Goal: Transaction & Acquisition: Purchase product/service

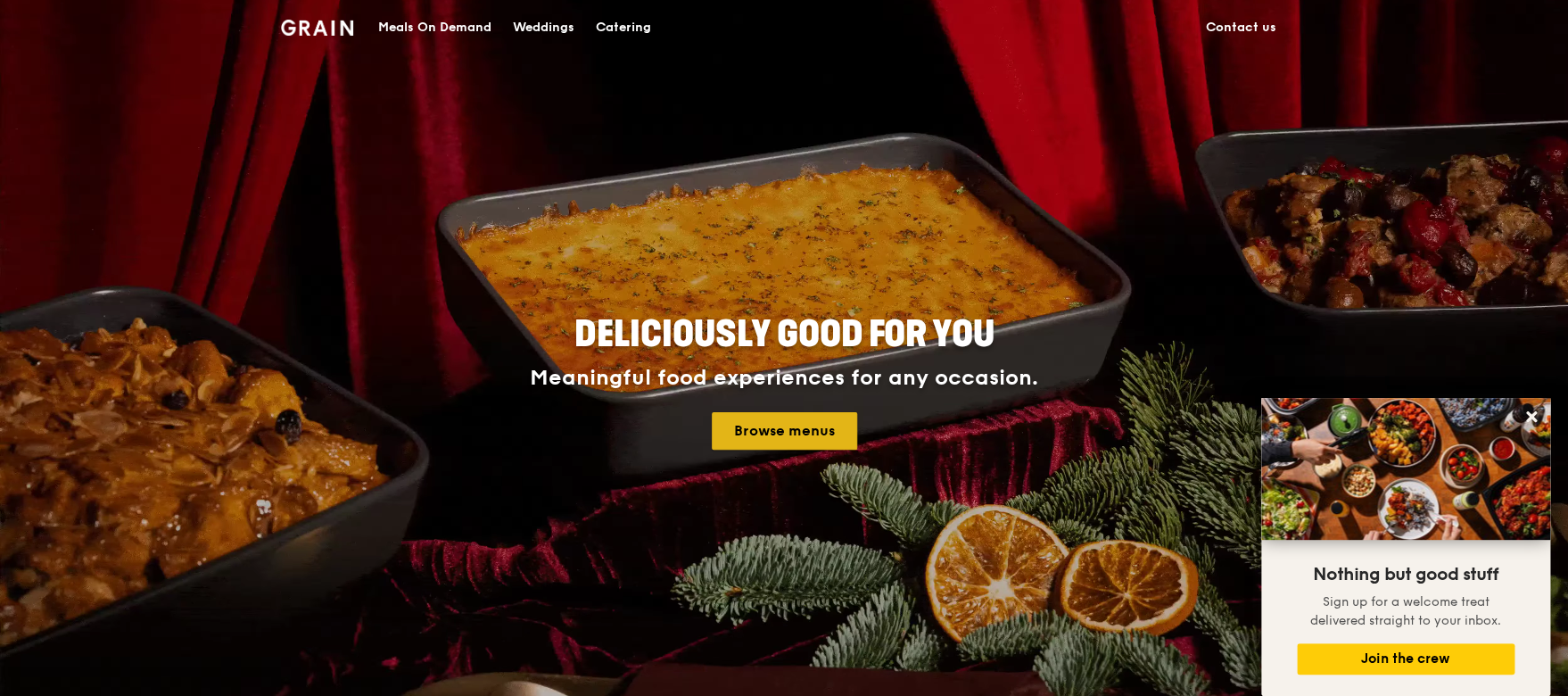
click at [763, 427] on link "Browse menus" at bounding box center [784, 430] width 146 height 37
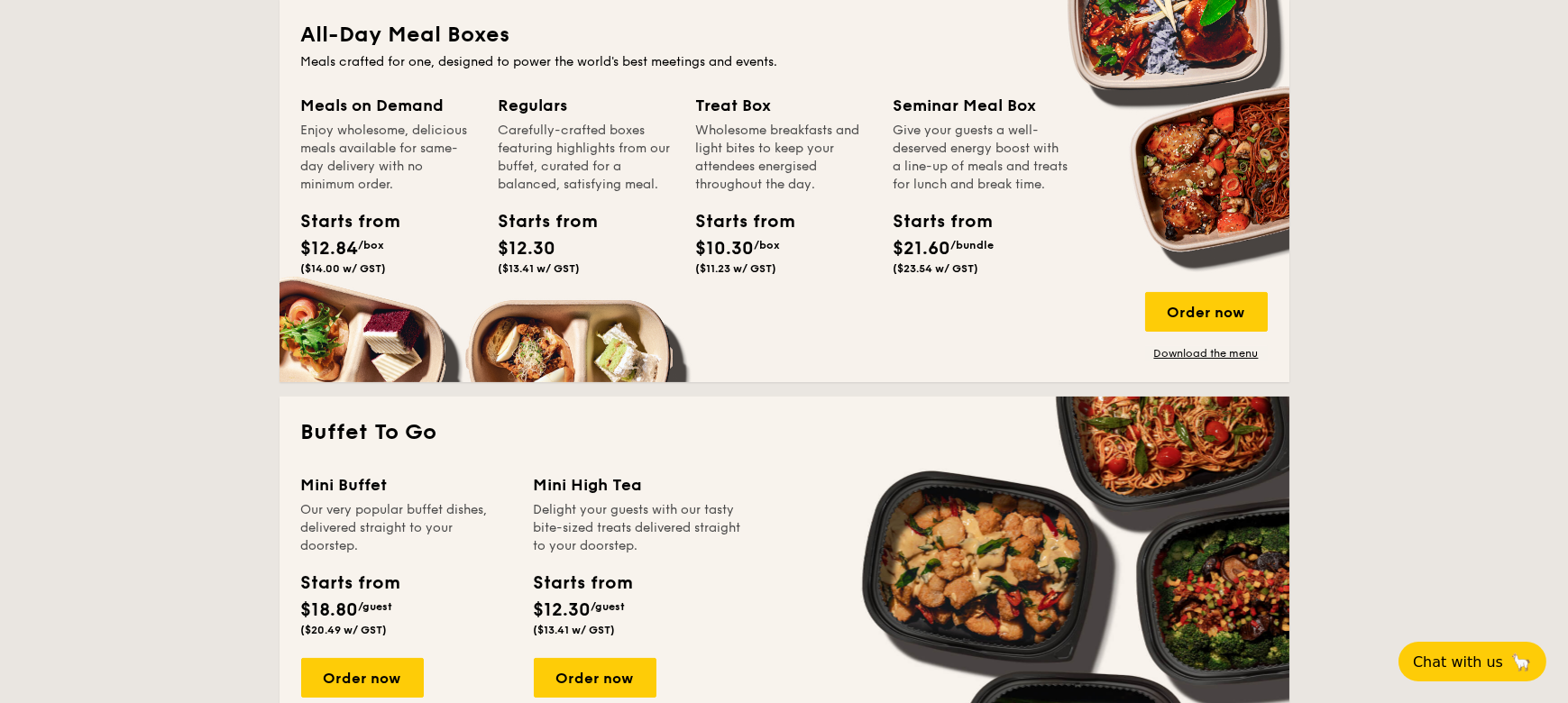
scroll to position [1218, 0]
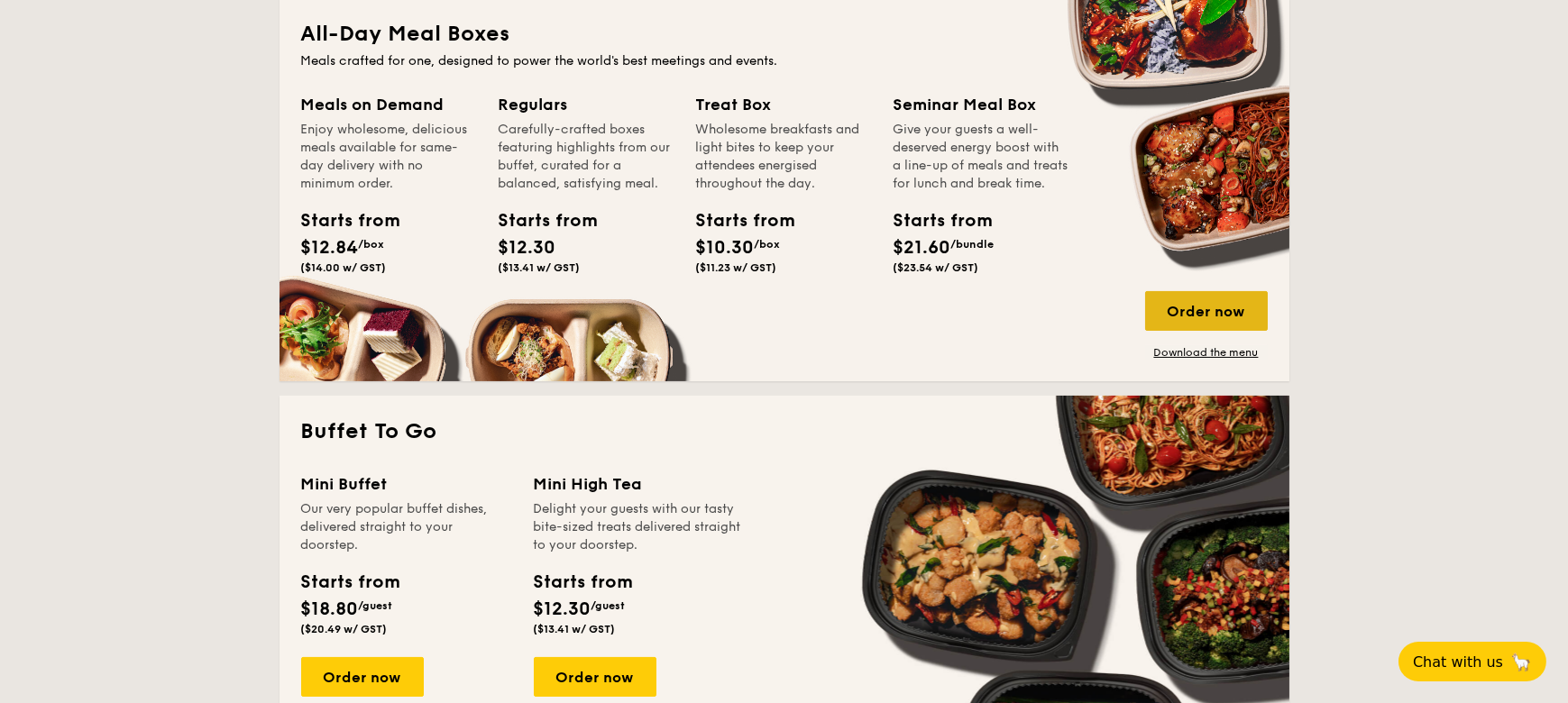
click at [1211, 321] on div "Order now" at bounding box center [1206, 311] width 122 height 39
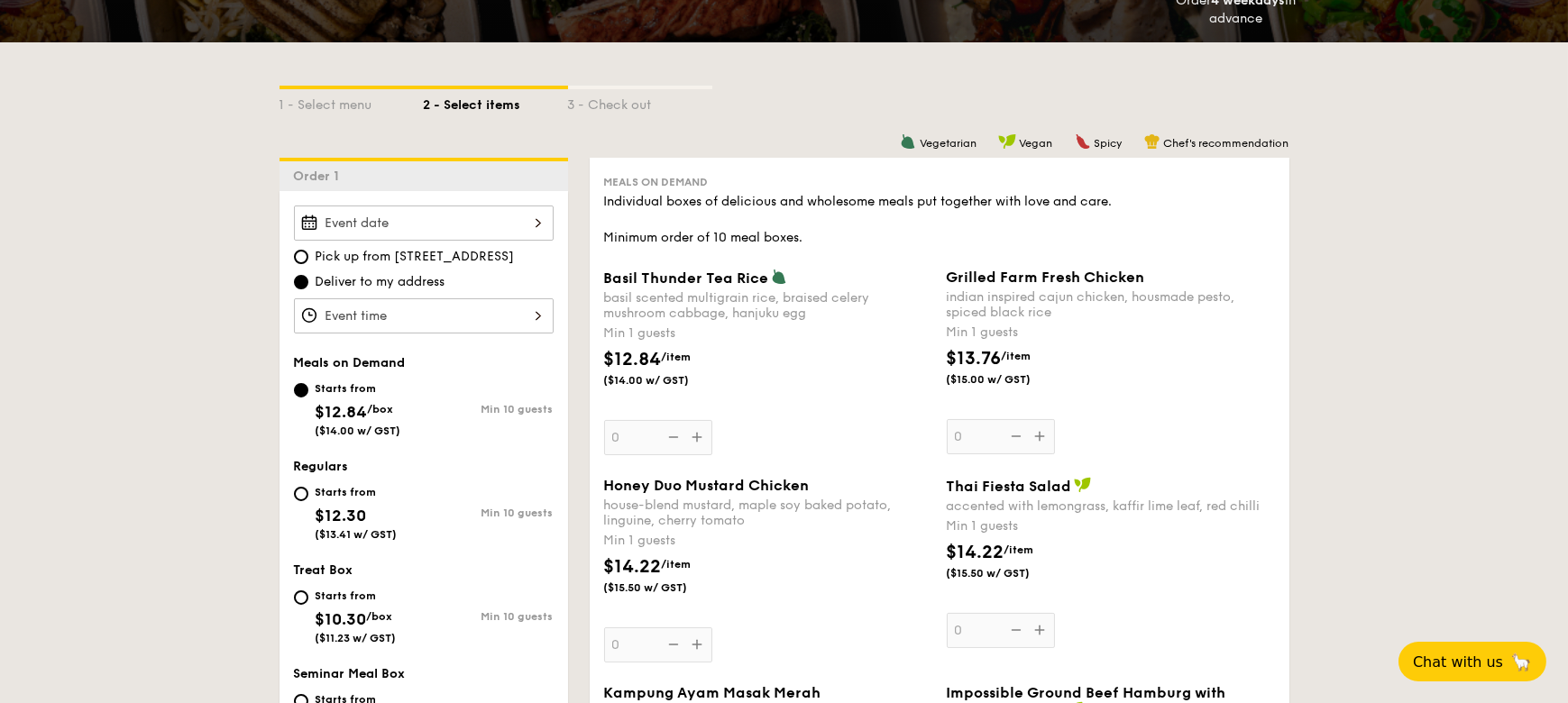
scroll to position [270, 0]
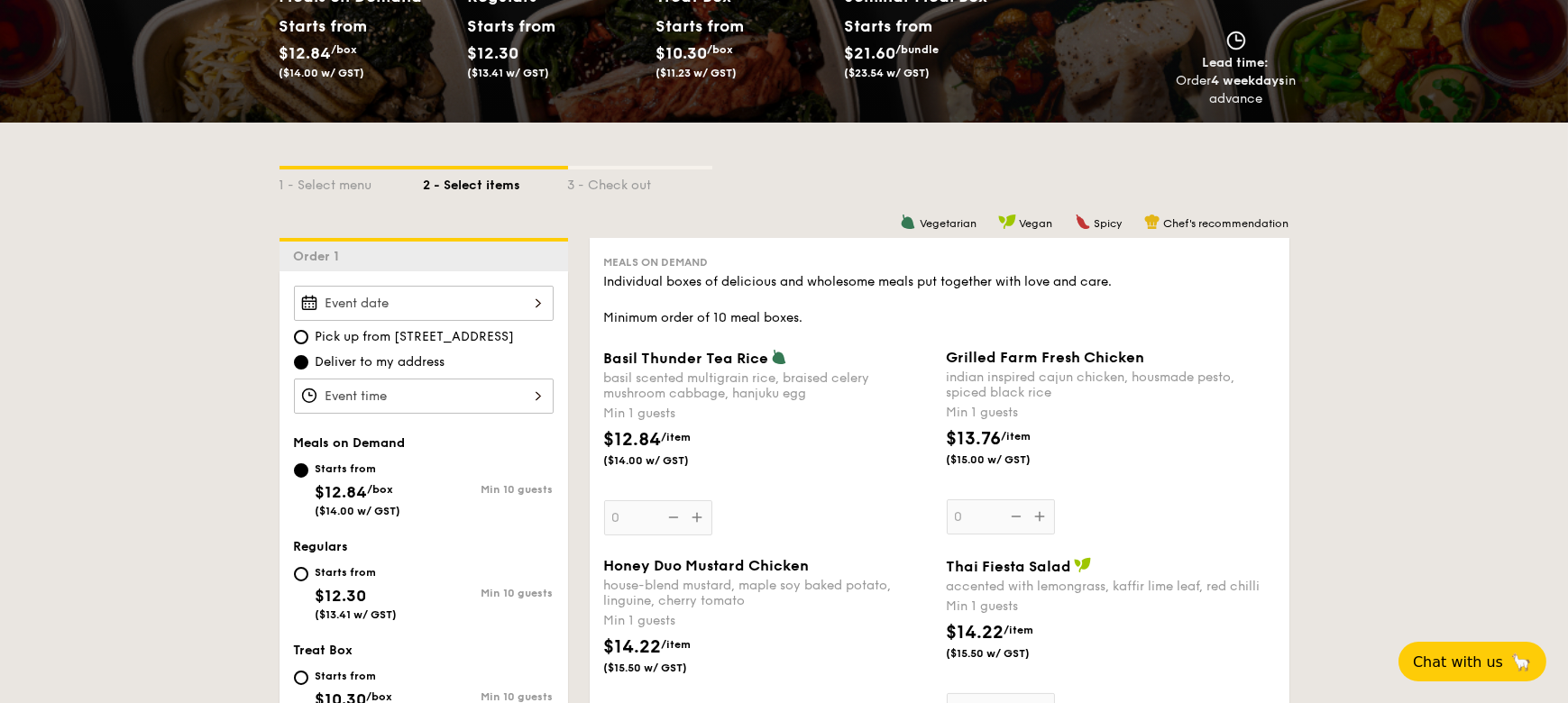
click at [534, 295] on div at bounding box center [424, 303] width 260 height 36
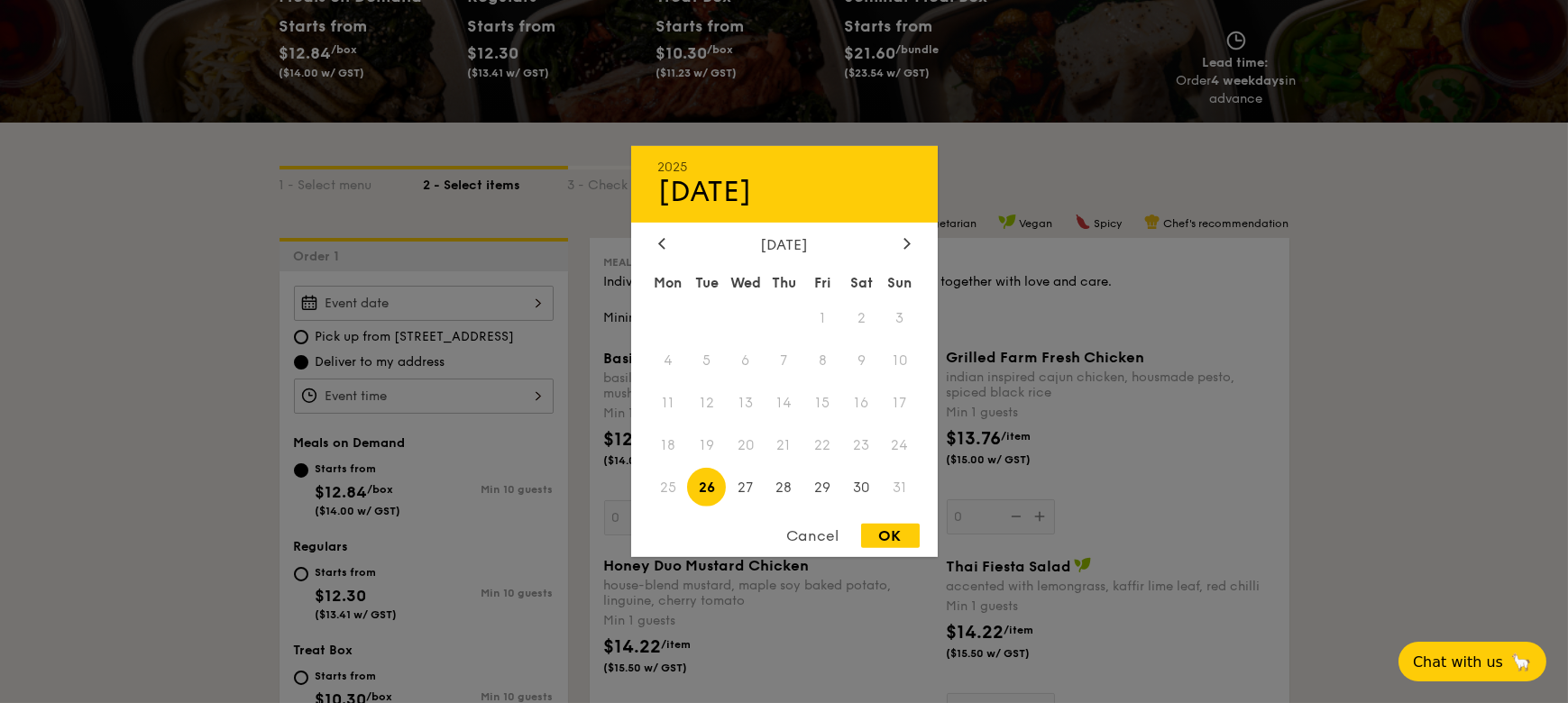
click at [1471, 228] on div at bounding box center [784, 351] width 1568 height 703
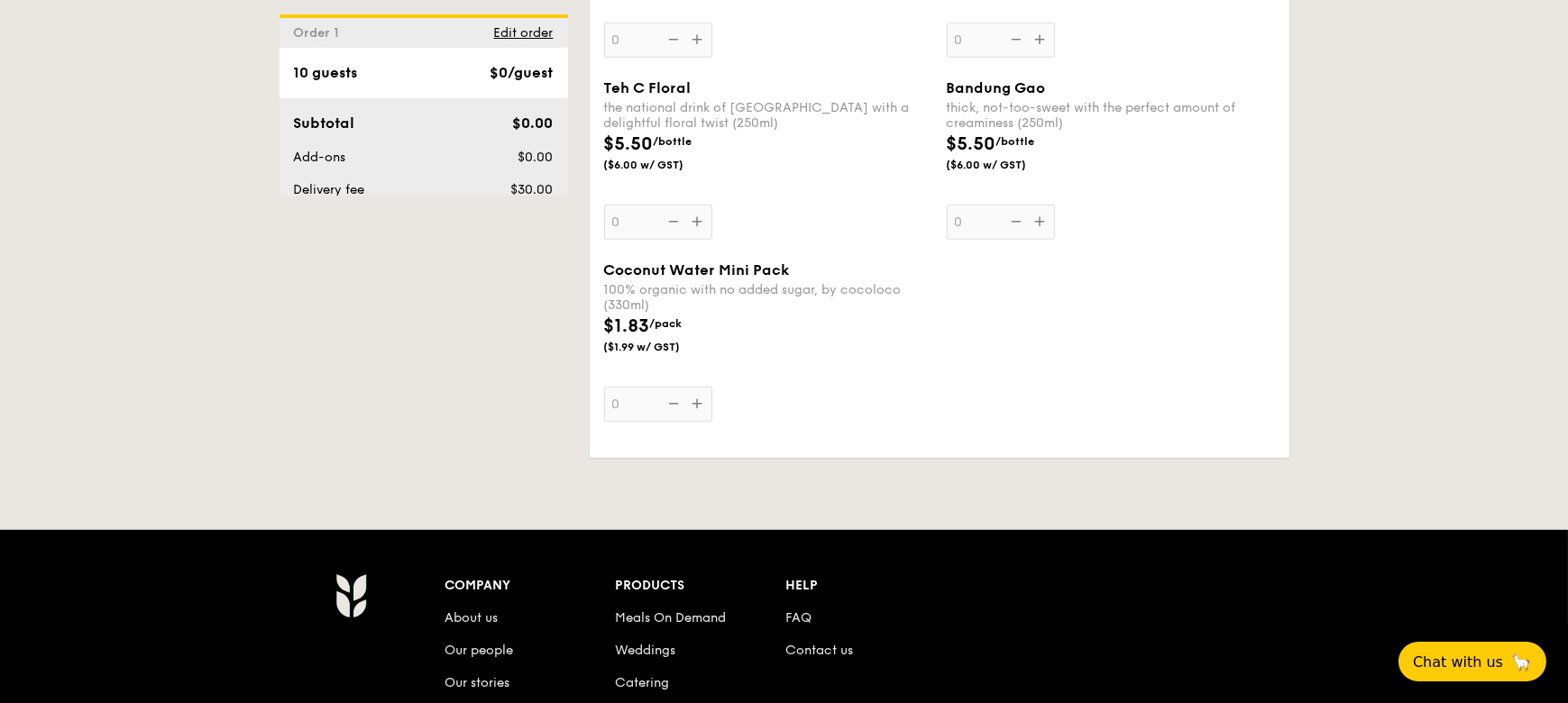
scroll to position [3819, 0]
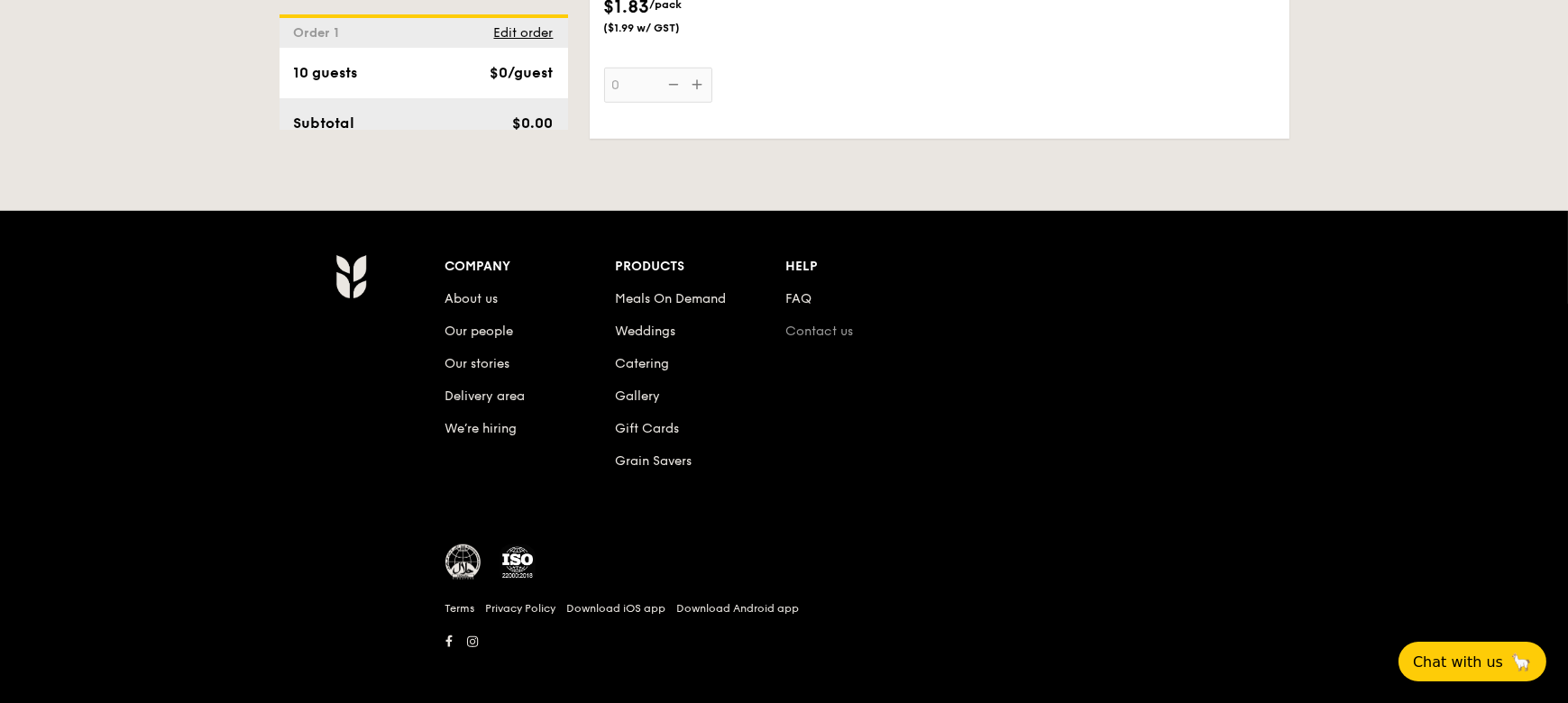
click at [828, 324] on link "Contact us" at bounding box center [820, 332] width 67 height 15
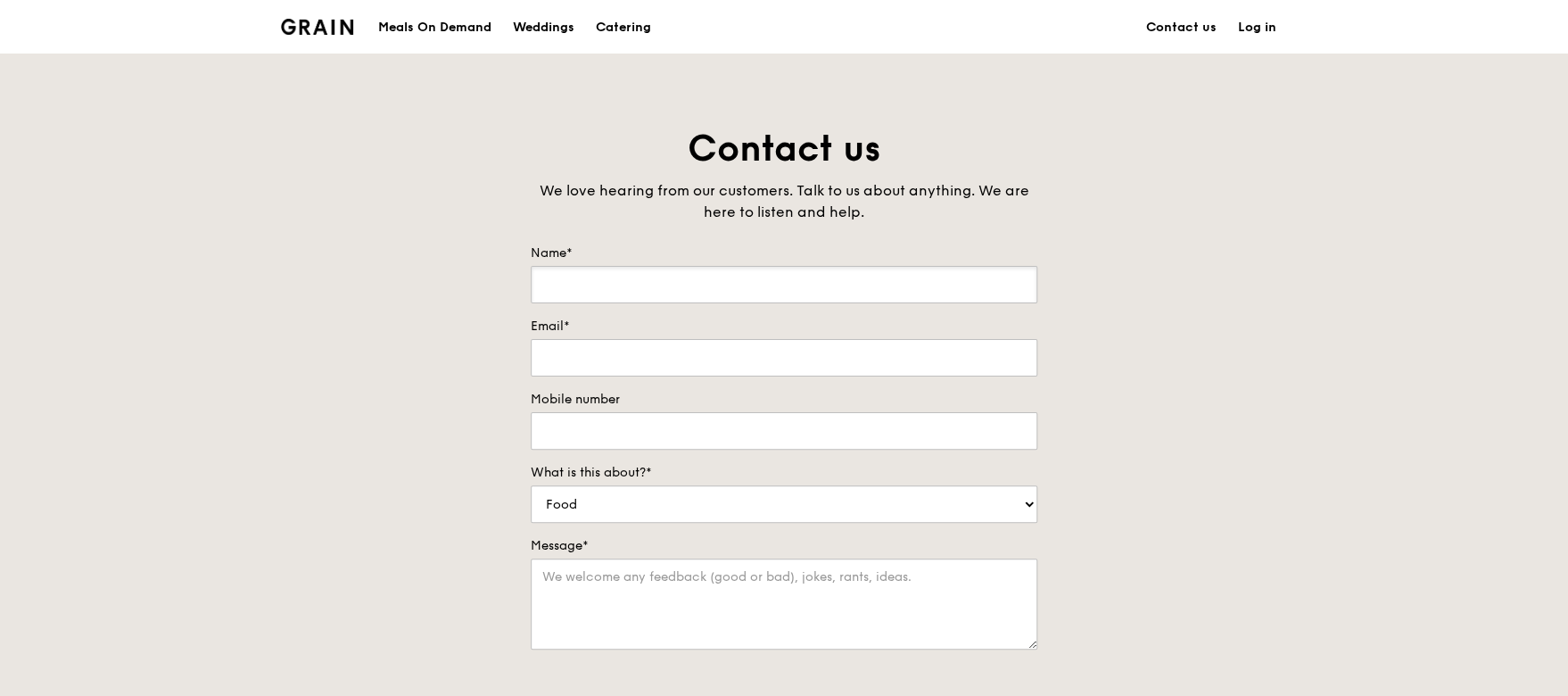
click at [826, 289] on input "Name*" at bounding box center [784, 284] width 506 height 37
click at [1318, 234] on div "Contact us We love hearing from our customers. Talk to us about anything. We ar…" at bounding box center [784, 498] width 1568 height 746
click at [426, 22] on div "Meals On Demand" at bounding box center [434, 28] width 113 height 53
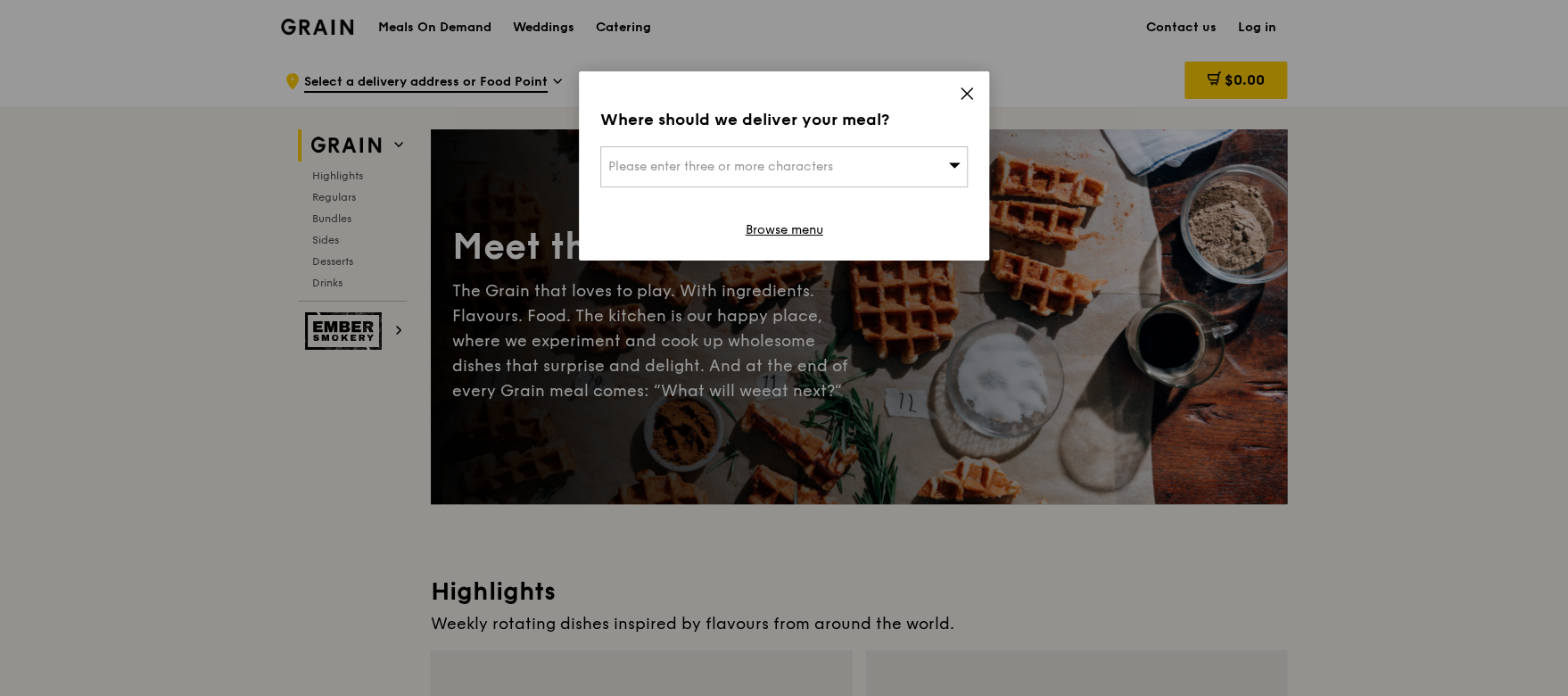
click at [975, 92] on div "Where should we deliver your meal? Please enter three or more characters Browse…" at bounding box center [783, 166] width 410 height 189
click at [973, 89] on icon at bounding box center [967, 93] width 16 height 16
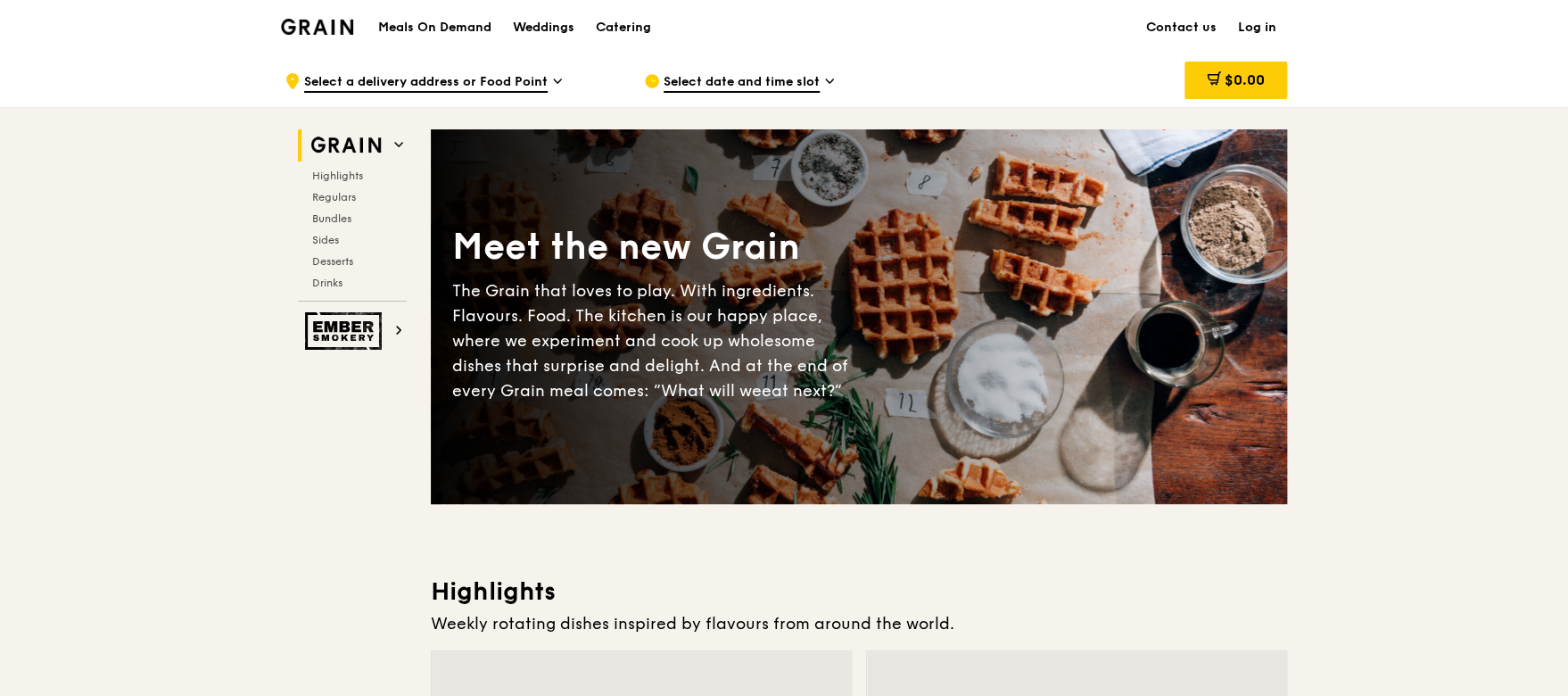
click at [329, 32] on img at bounding box center [317, 27] width 72 height 16
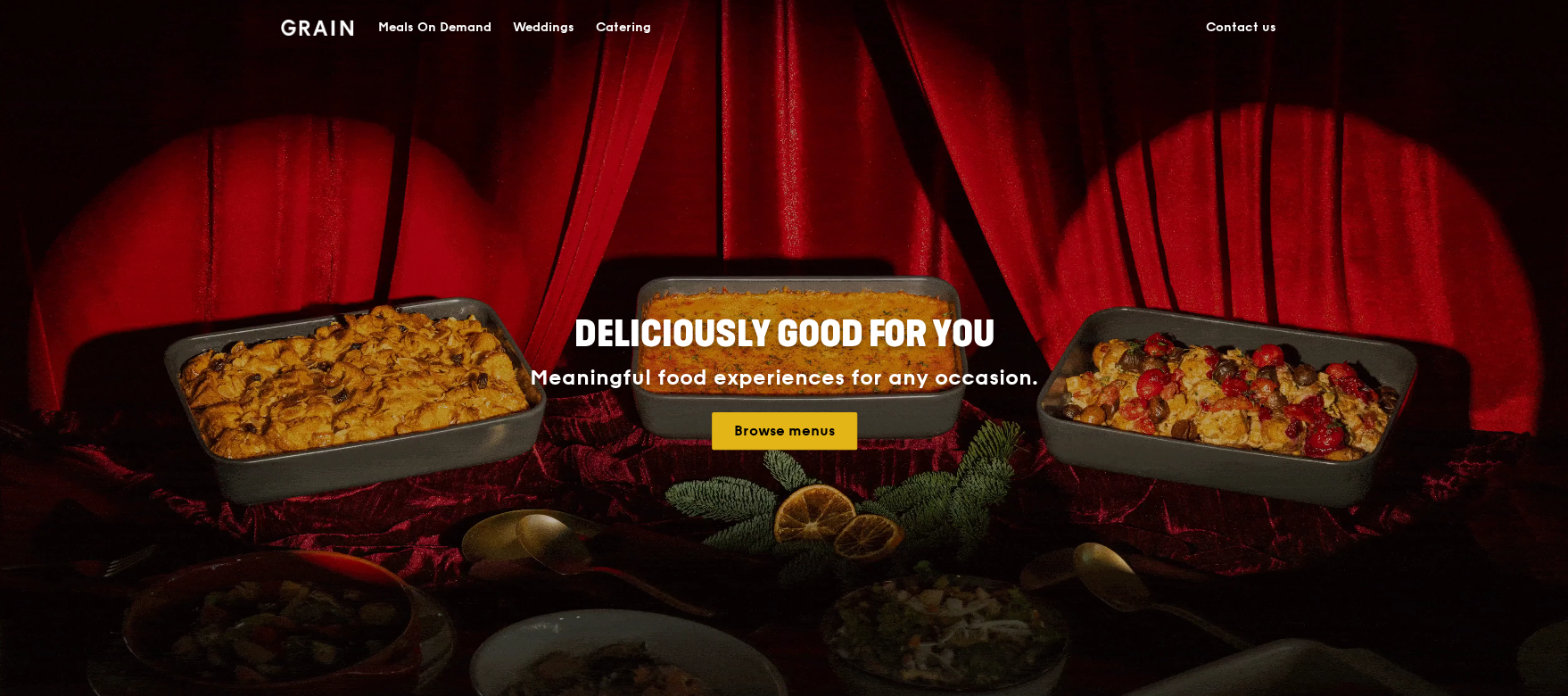
click at [794, 435] on link "Browse menus" at bounding box center [784, 430] width 146 height 37
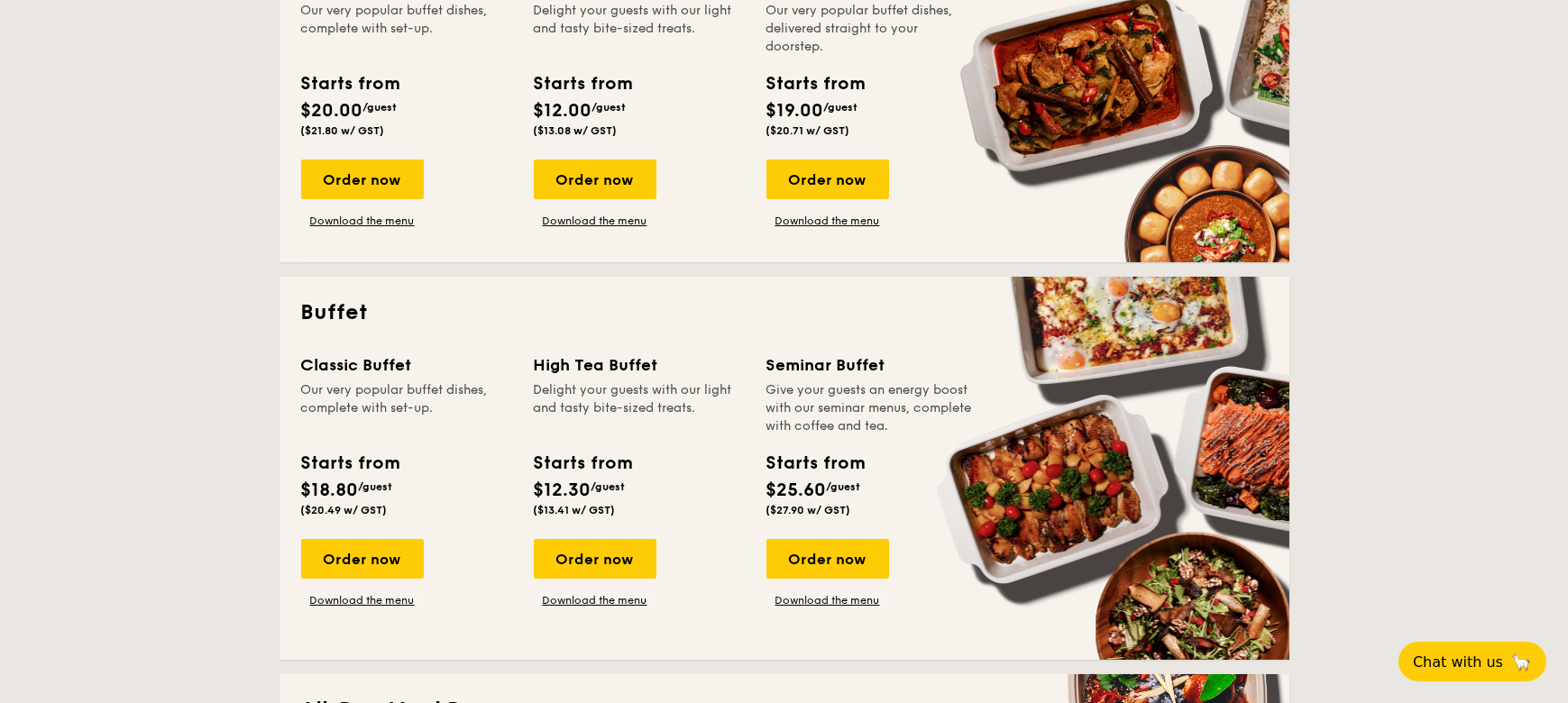
scroll to position [676, 0]
